Goal: Use online tool/utility: Utilize a website feature to perform a specific function

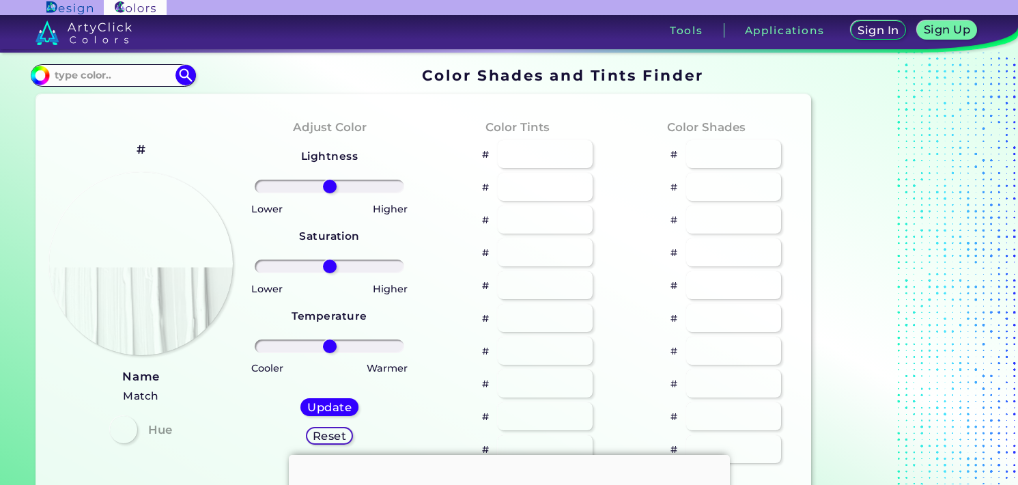
type input "#aa969a"
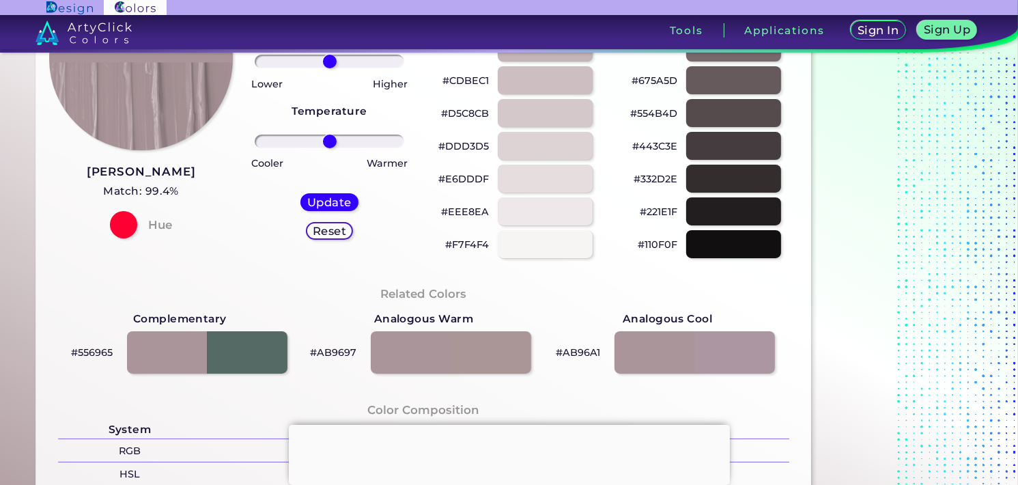
scroll to position [68, 0]
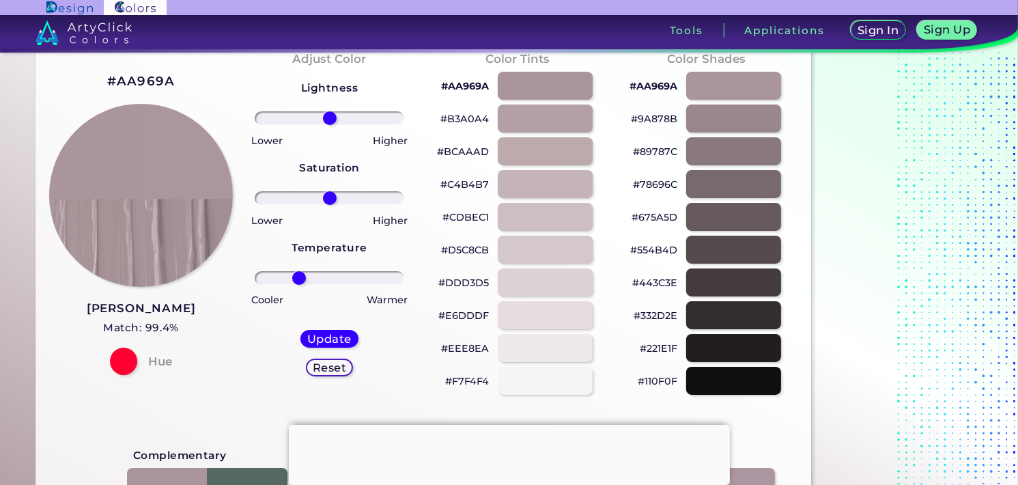
drag, startPoint x: 330, startPoint y: 279, endPoint x: 299, endPoint y: 283, distance: 31.0
type input "-45"
click at [299, 283] on input "range" at bounding box center [330, 278] width 150 height 14
click at [341, 339] on h5 "Update" at bounding box center [329, 339] width 40 height 10
type input "#ab969e"
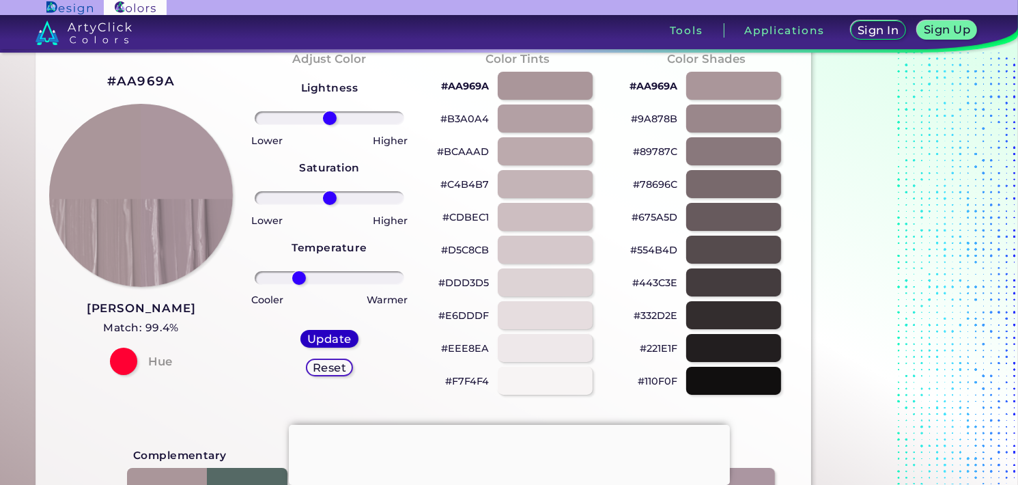
type input "0"
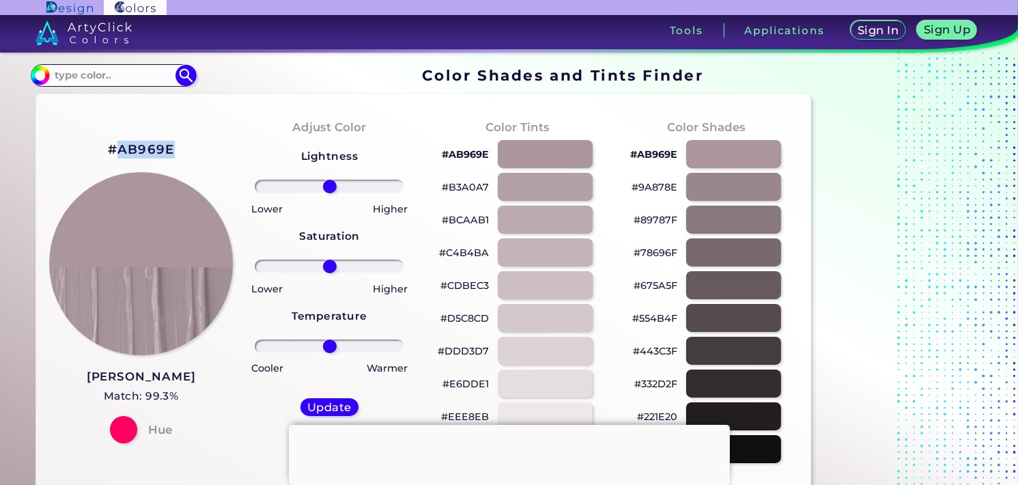
drag, startPoint x: 170, startPoint y: 151, endPoint x: 118, endPoint y: 153, distance: 51.9
click at [118, 153] on h2 "#AB969E" at bounding box center [141, 150] width 67 height 18
copy h2 "AB969E"
